Goal: Task Accomplishment & Management: Use online tool/utility

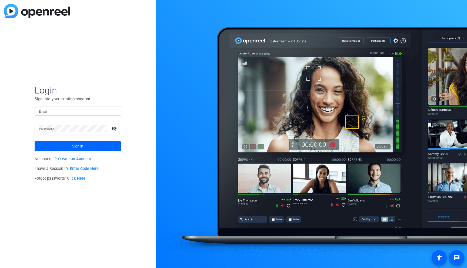
click at [86, 111] on input "Email" at bounding box center [78, 111] width 78 height 6
type input "[PERSON_NAME][EMAIL_ADDRESS][PERSON_NAME][DOMAIN_NAME]"
click at [79, 145] on span "Sign in" at bounding box center [77, 147] width 11 height 14
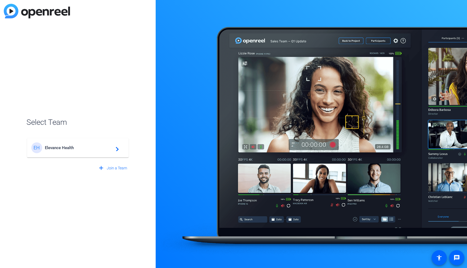
click at [118, 148] on mat-icon "navigate_next" at bounding box center [115, 148] width 6 height 6
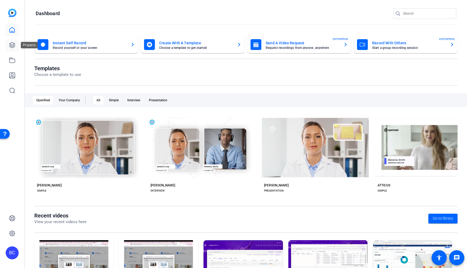
click at [14, 45] on icon at bounding box center [12, 45] width 6 height 6
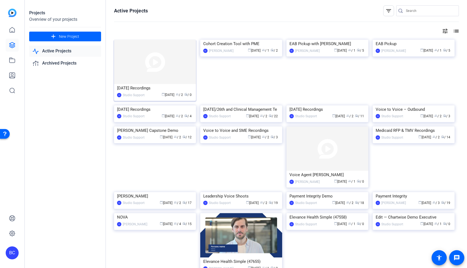
click at [142, 66] on img at bounding box center [155, 62] width 82 height 44
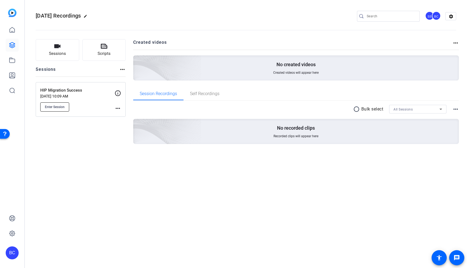
click at [52, 105] on span "Enter Session" at bounding box center [55, 107] width 20 height 4
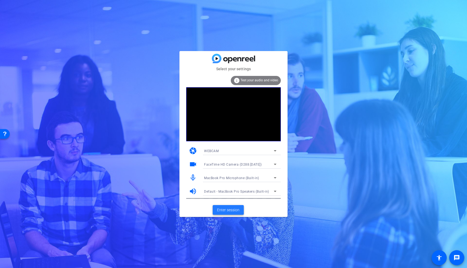
click at [229, 210] on span "Enter session" at bounding box center [228, 210] width 22 height 6
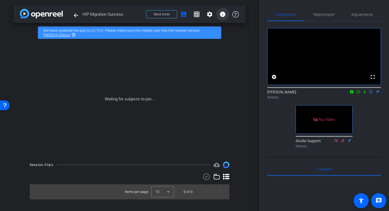
click at [223, 15] on mat-icon "info" at bounding box center [222, 14] width 6 height 6
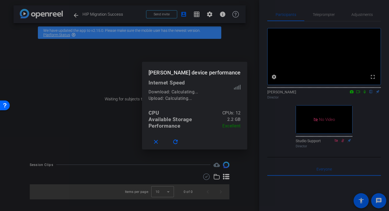
click at [209, 15] on div at bounding box center [194, 105] width 389 height 211
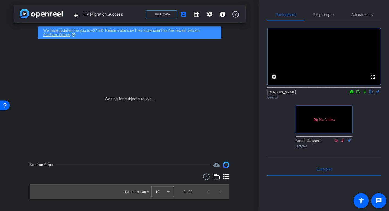
click at [242, 208] on div "arrow_back HIP Migration Success Back to project Send invite account_box grid_o…" at bounding box center [129, 105] width 259 height 211
click at [183, 14] on mat-icon "account_box" at bounding box center [183, 14] width 6 height 6
click at [184, 15] on mat-icon "account_box" at bounding box center [183, 14] width 6 height 6
click at [169, 206] on div "arrow_back HIP Migration Success Back to project Send invite account_box grid_o…" at bounding box center [129, 105] width 259 height 211
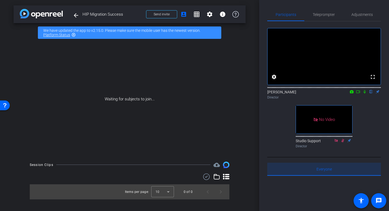
click at [333, 176] on div "Everyone 0" at bounding box center [324, 169] width 114 height 13
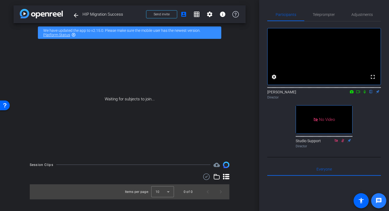
click at [379, 201] on mat-icon "message" at bounding box center [378, 201] width 6 height 6
